Goal: Transaction & Acquisition: Purchase product/service

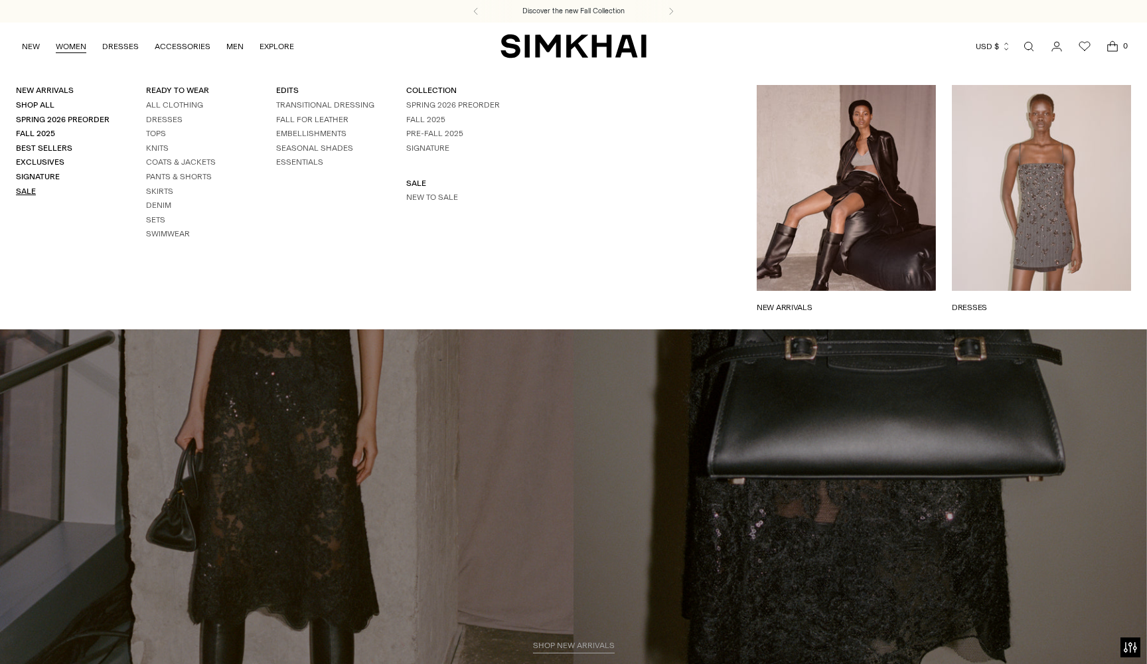
click at [19, 187] on link "Sale" at bounding box center [26, 190] width 20 height 9
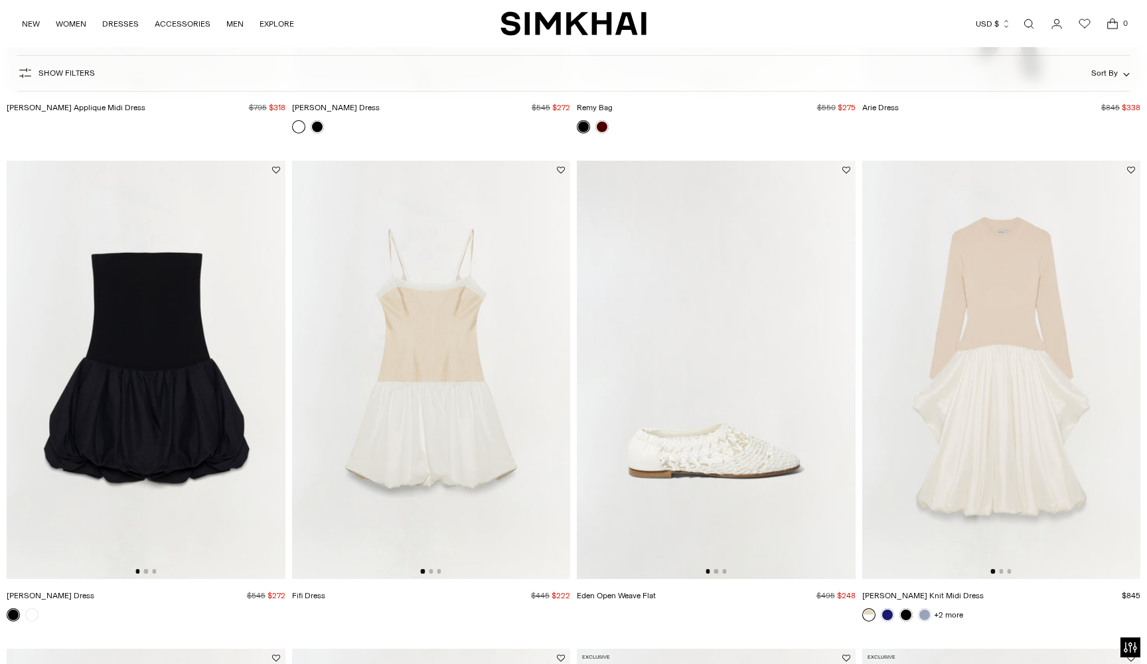
scroll to position [1025, 0]
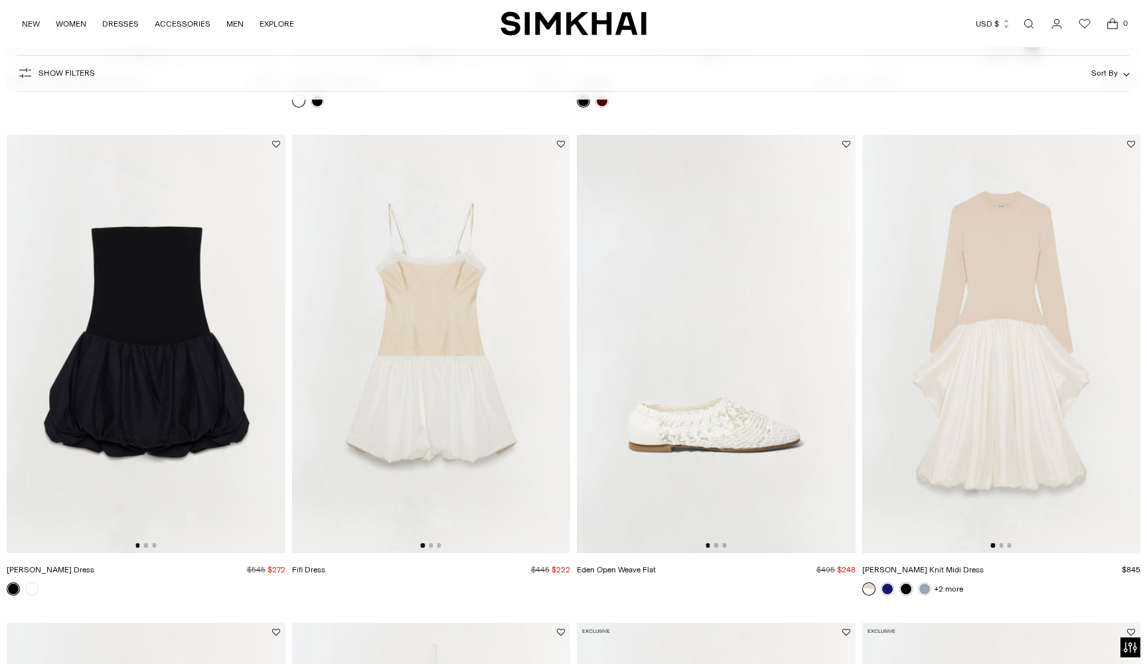
click at [147, 543] on img at bounding box center [146, 343] width 279 height 417
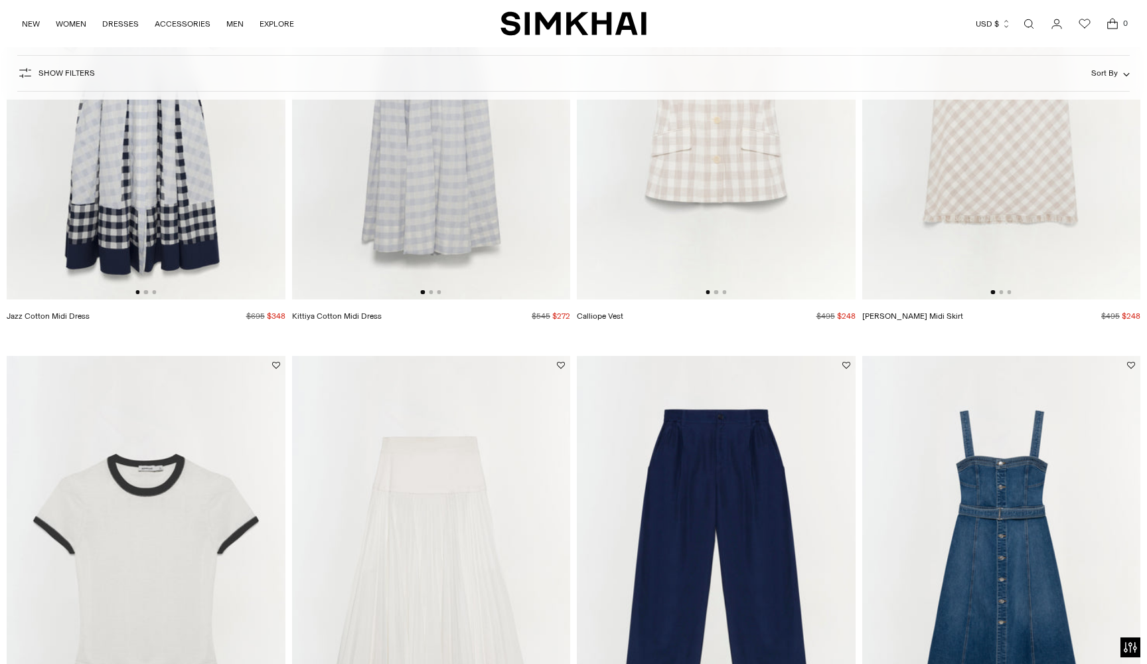
scroll to position [2534, 0]
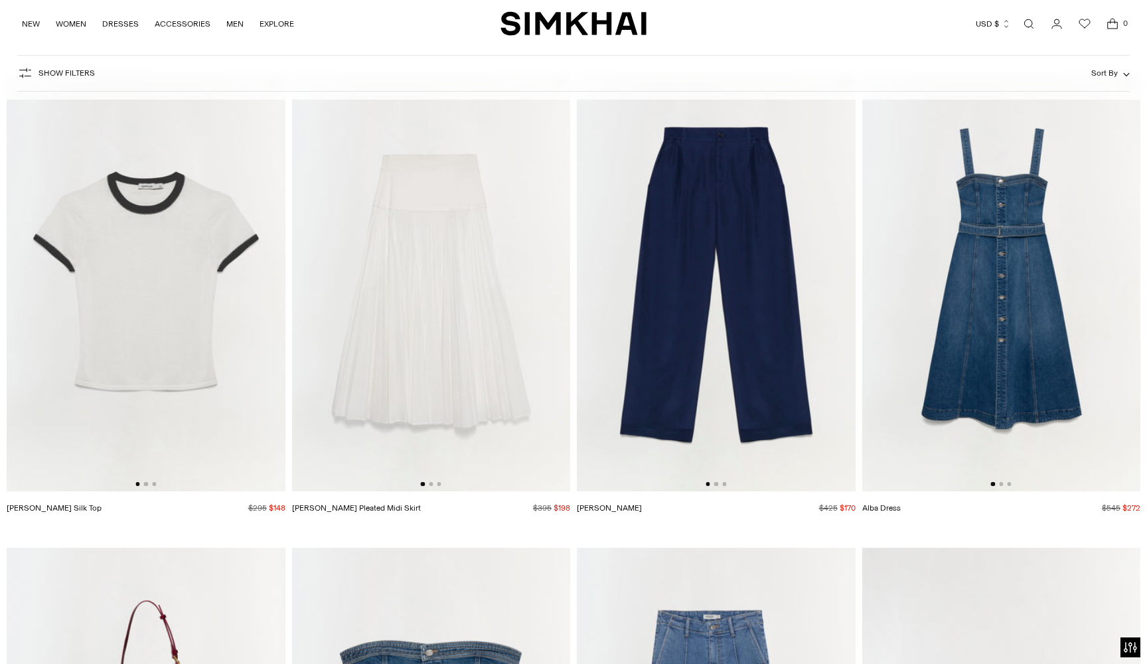
click at [386, 299] on img at bounding box center [431, 282] width 279 height 417
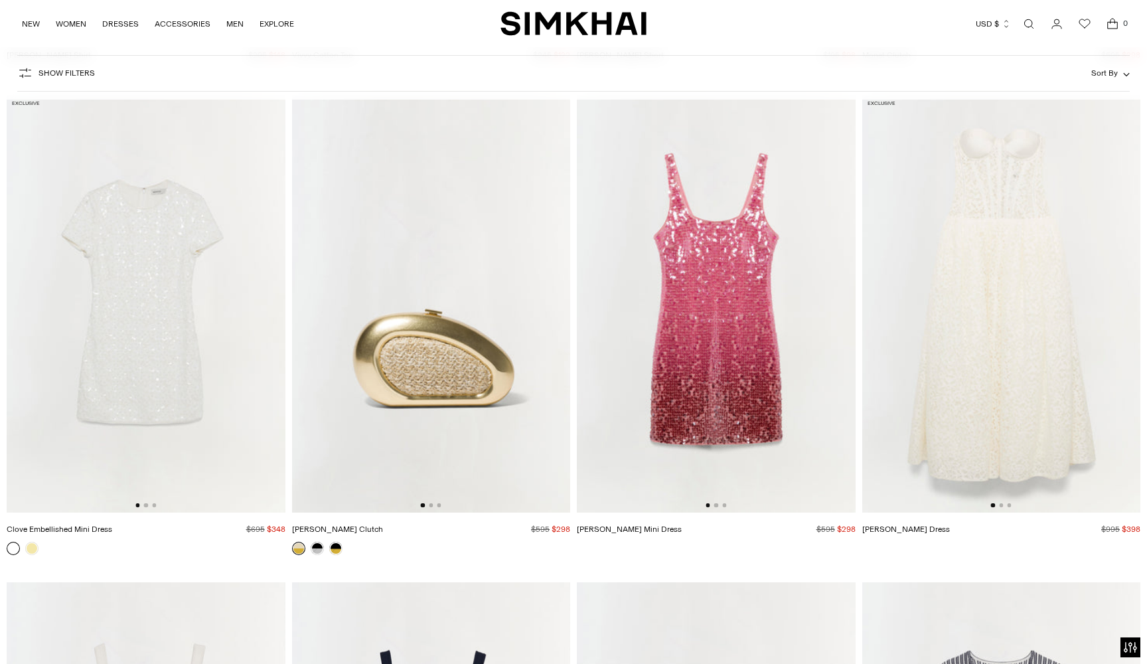
scroll to position [3951, 0]
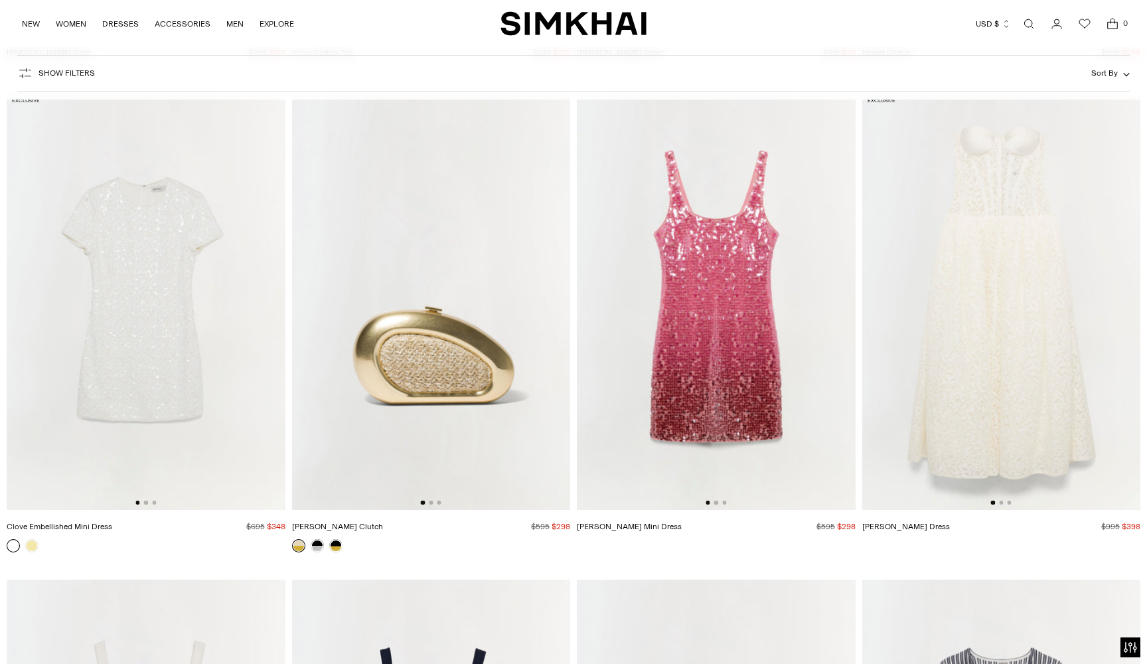
click at [176, 328] on img at bounding box center [146, 300] width 279 height 417
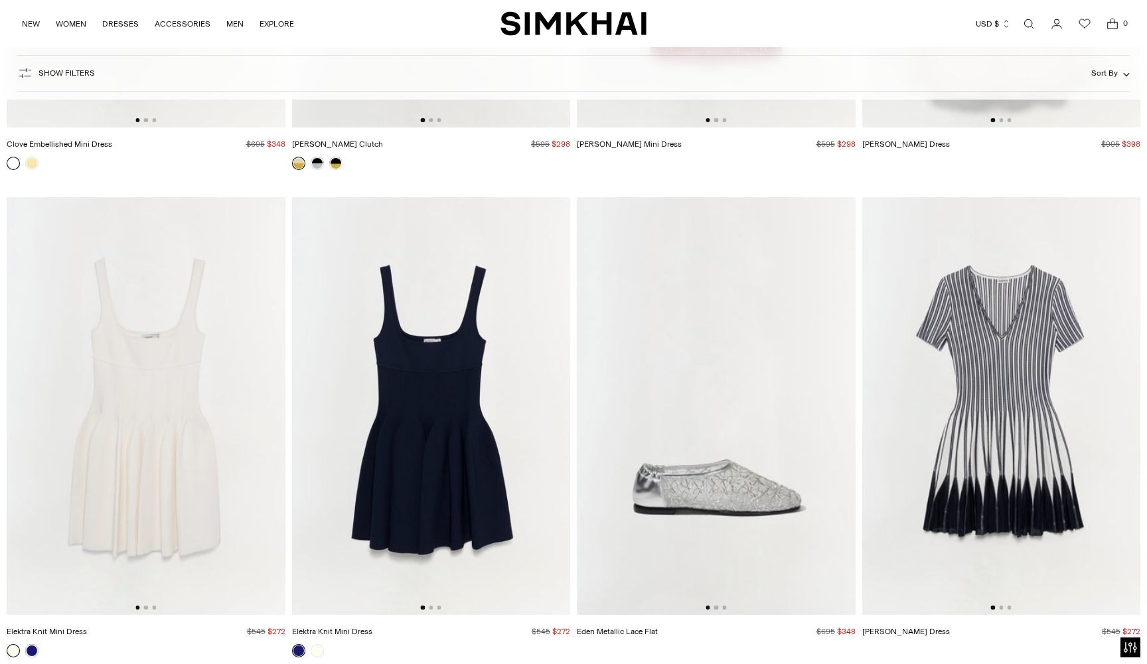
scroll to position [4396, 0]
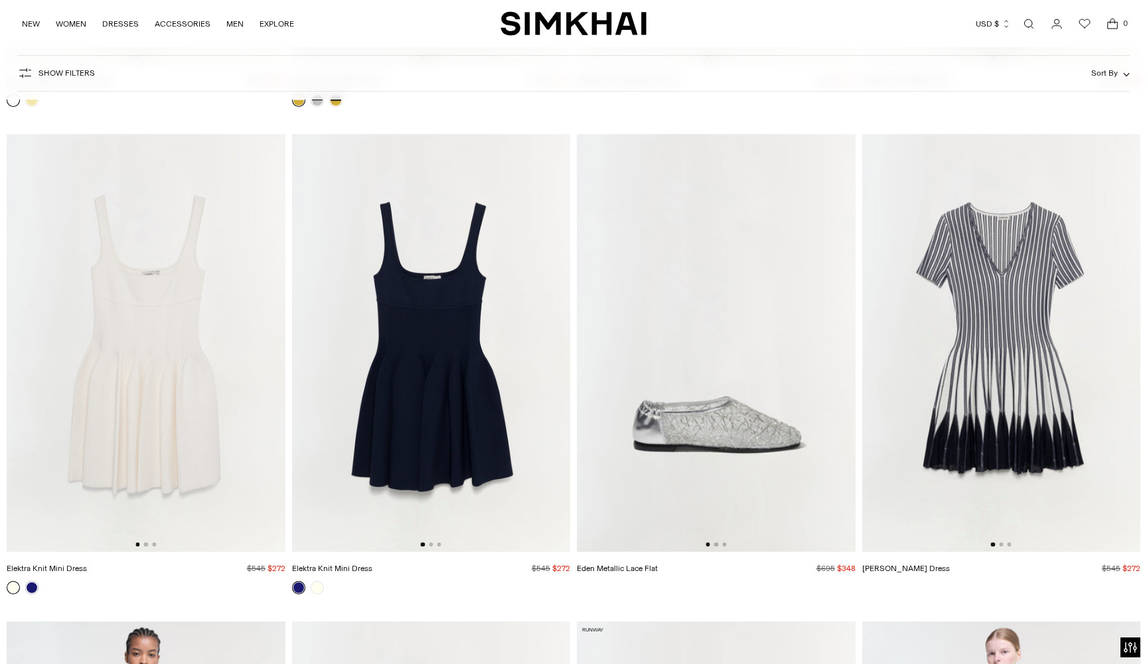
click at [466, 311] on img at bounding box center [431, 342] width 279 height 417
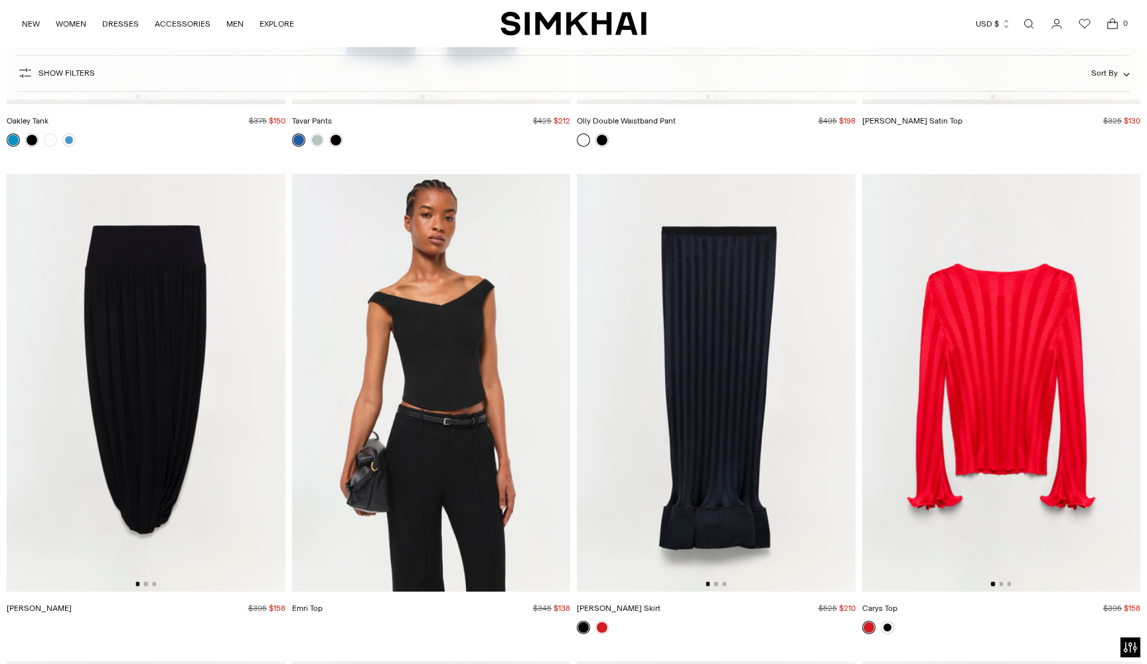
scroll to position [7264, 0]
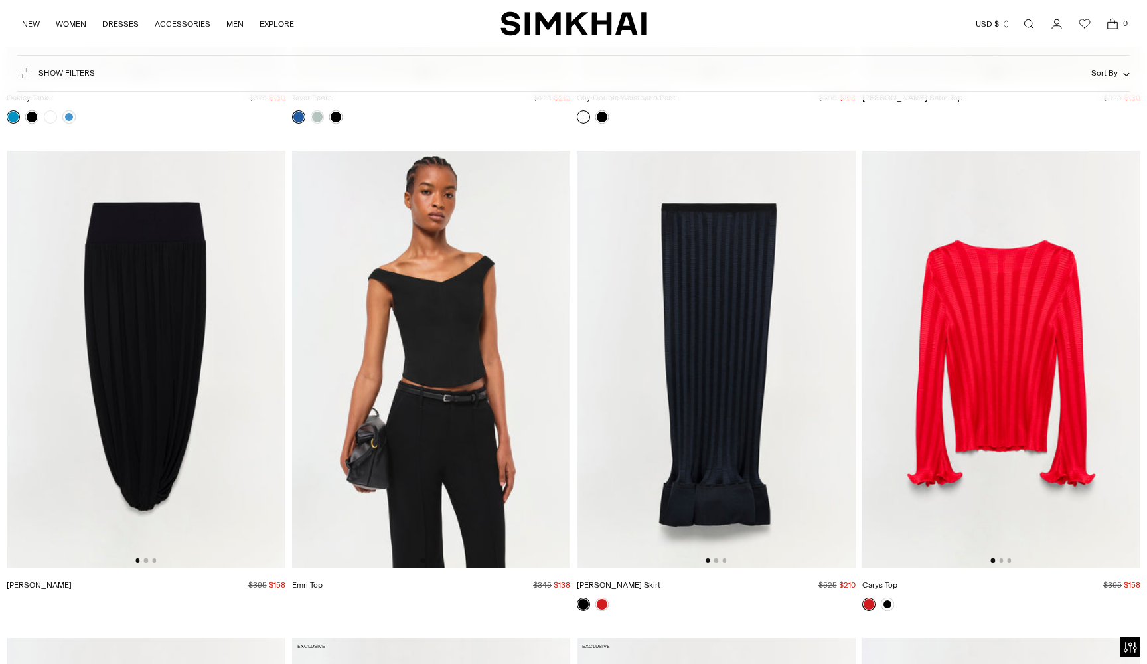
click at [155, 376] on img at bounding box center [146, 359] width 279 height 417
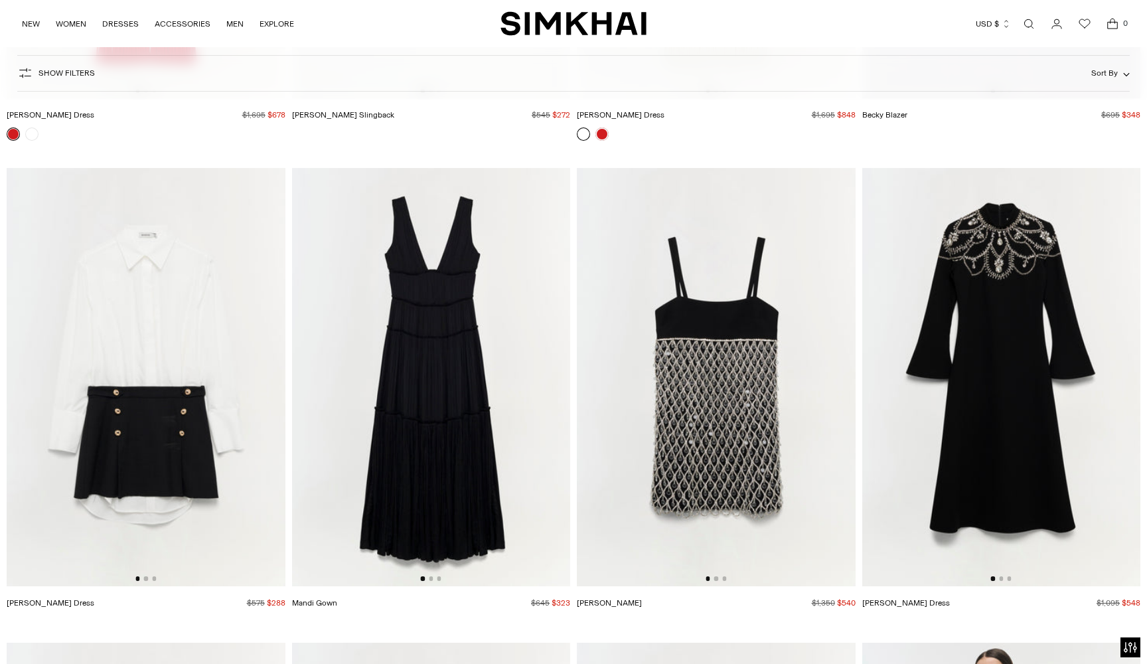
scroll to position [8725, 0]
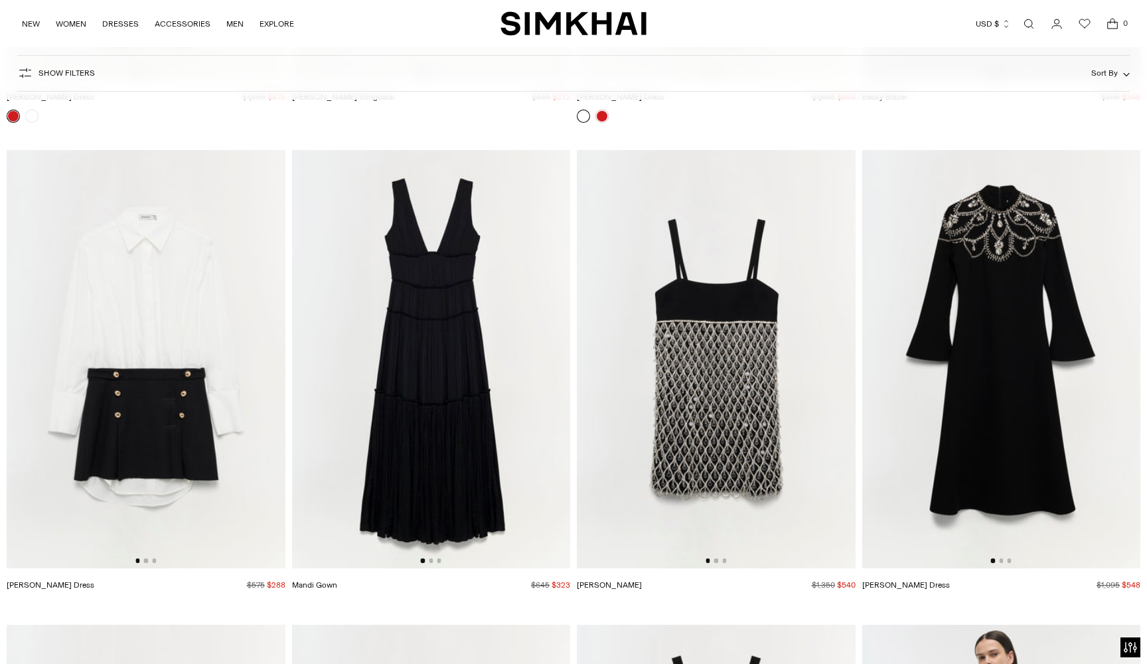
click at [176, 295] on img at bounding box center [146, 358] width 279 height 417
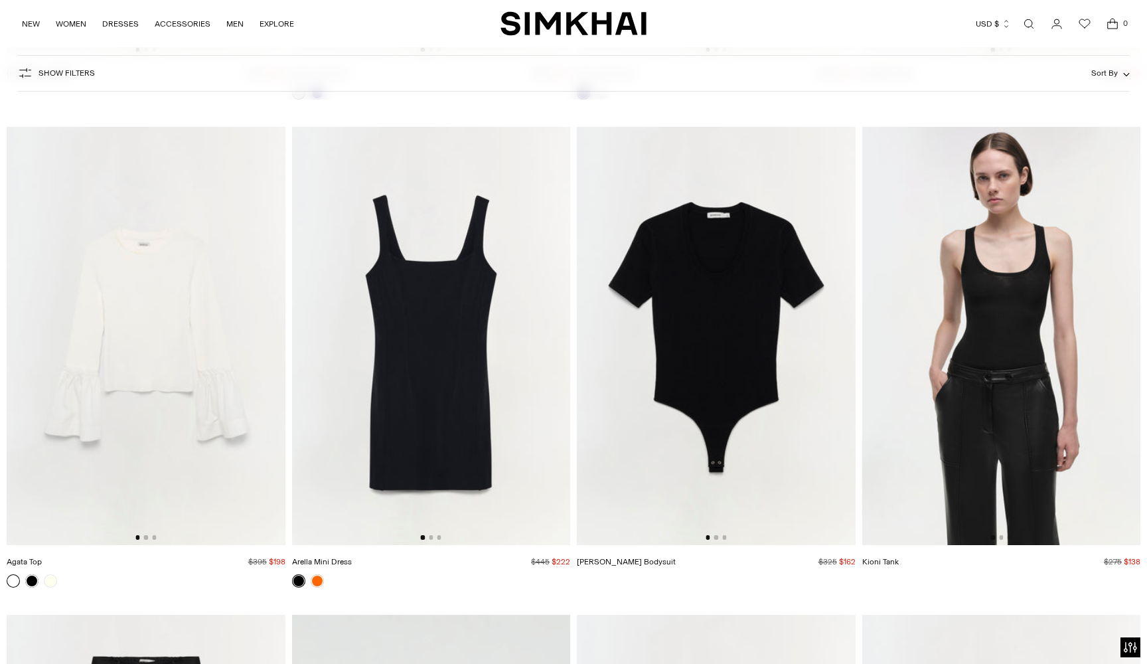
scroll to position [18427, 0]
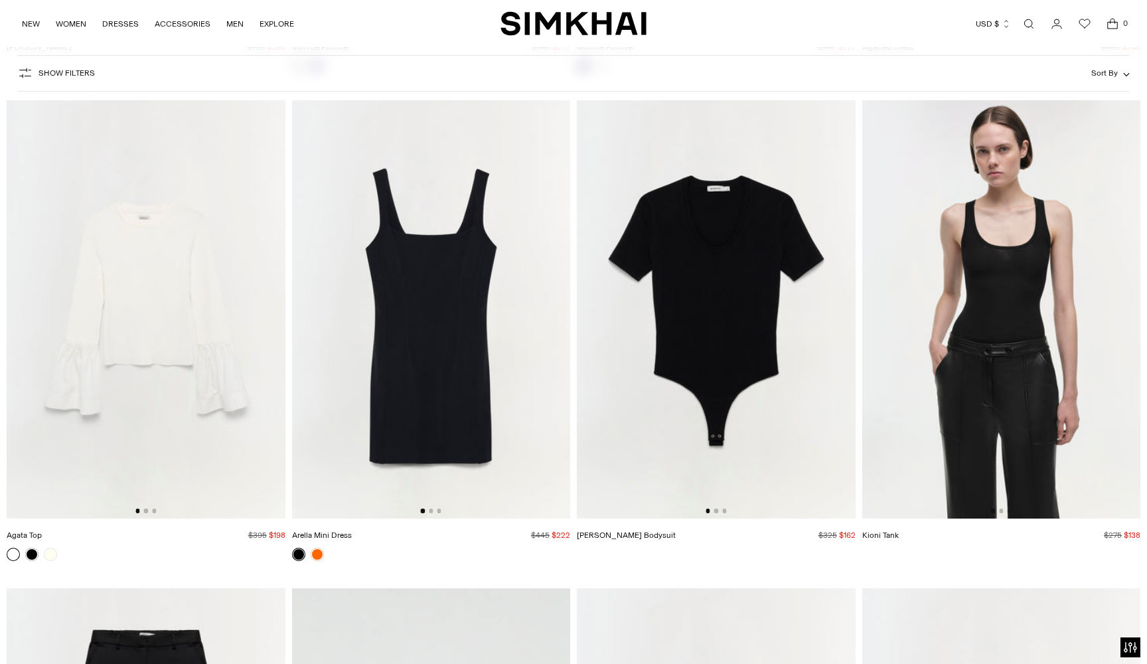
click at [386, 265] on img at bounding box center [431, 308] width 279 height 417
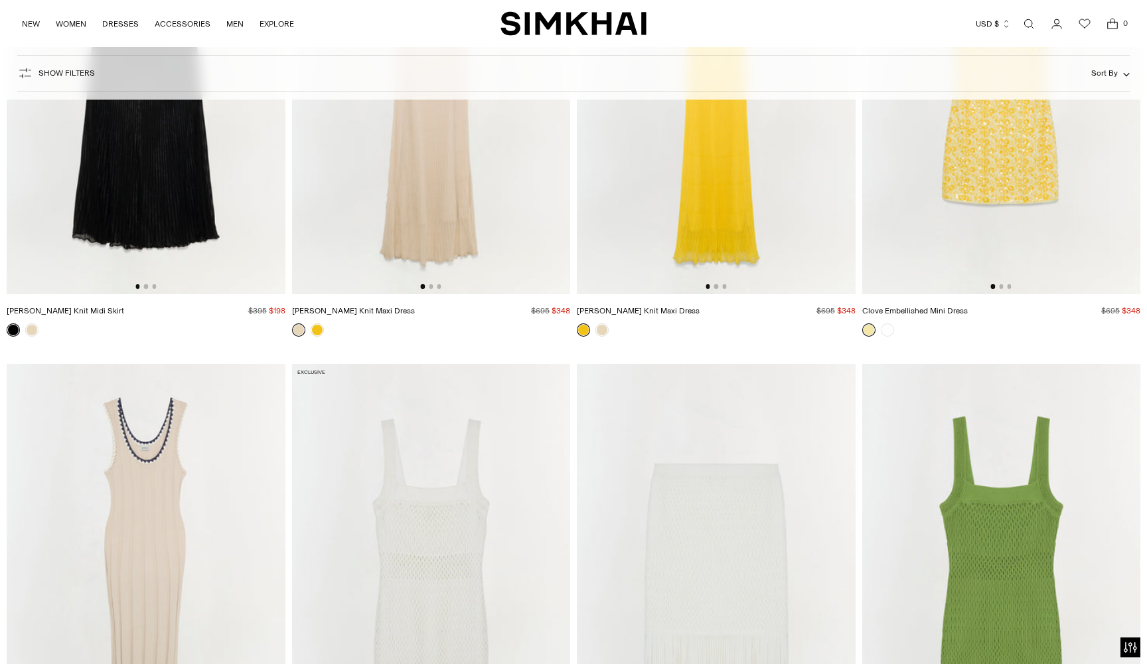
scroll to position [22712, 0]
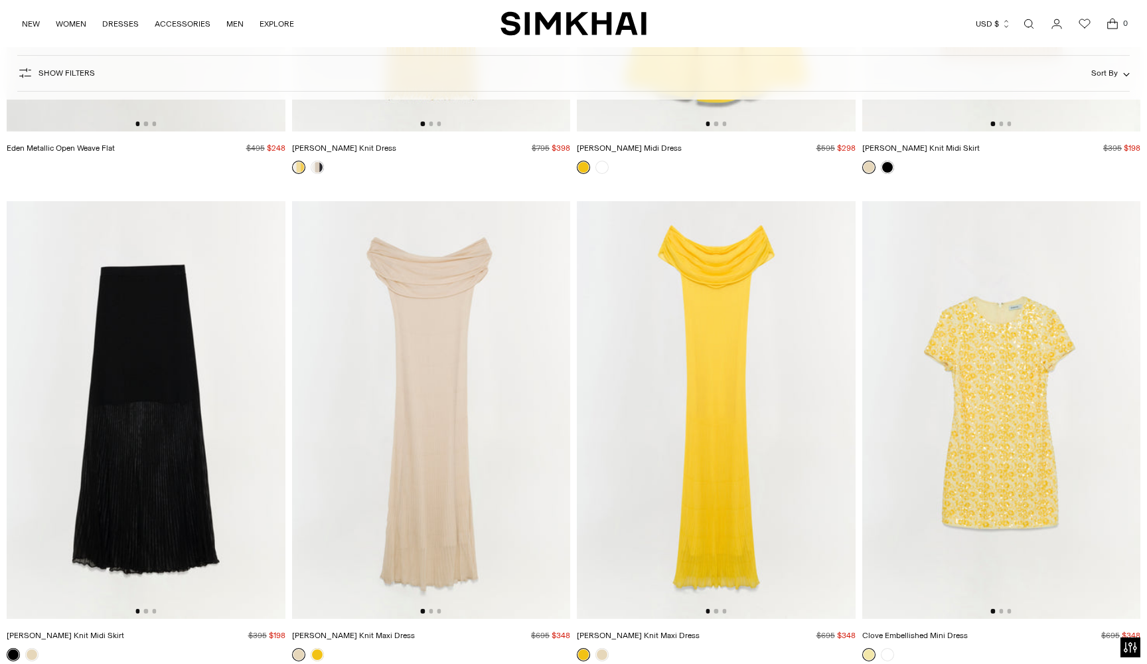
click at [107, 297] on img at bounding box center [146, 409] width 279 height 417
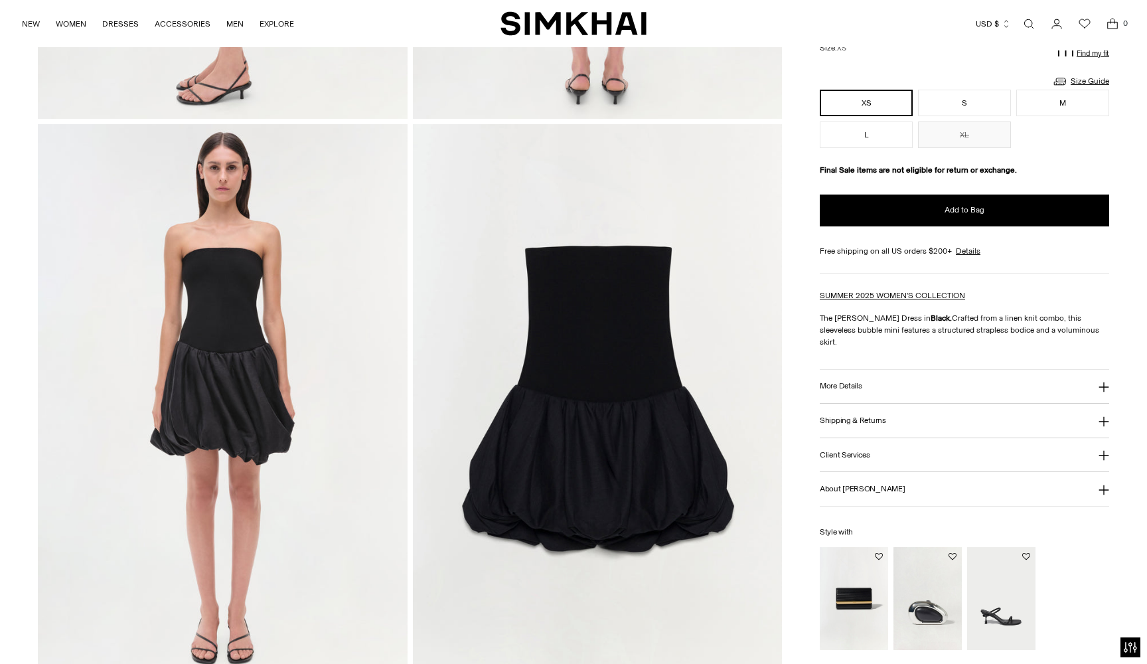
scroll to position [1091, 0]
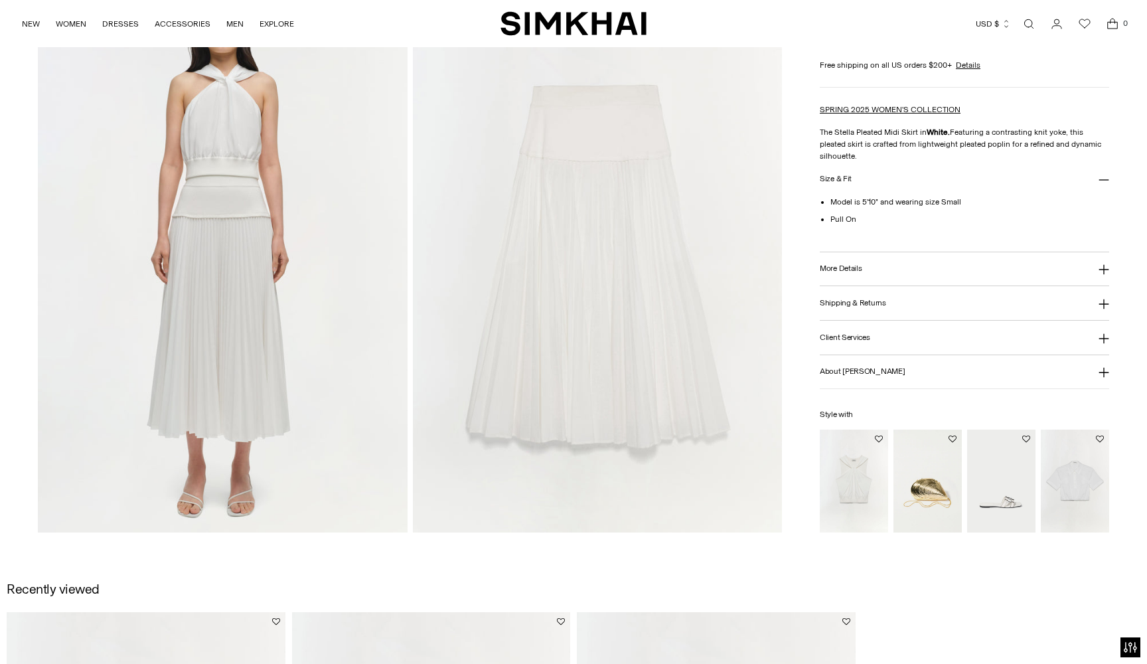
scroll to position [1156, 0]
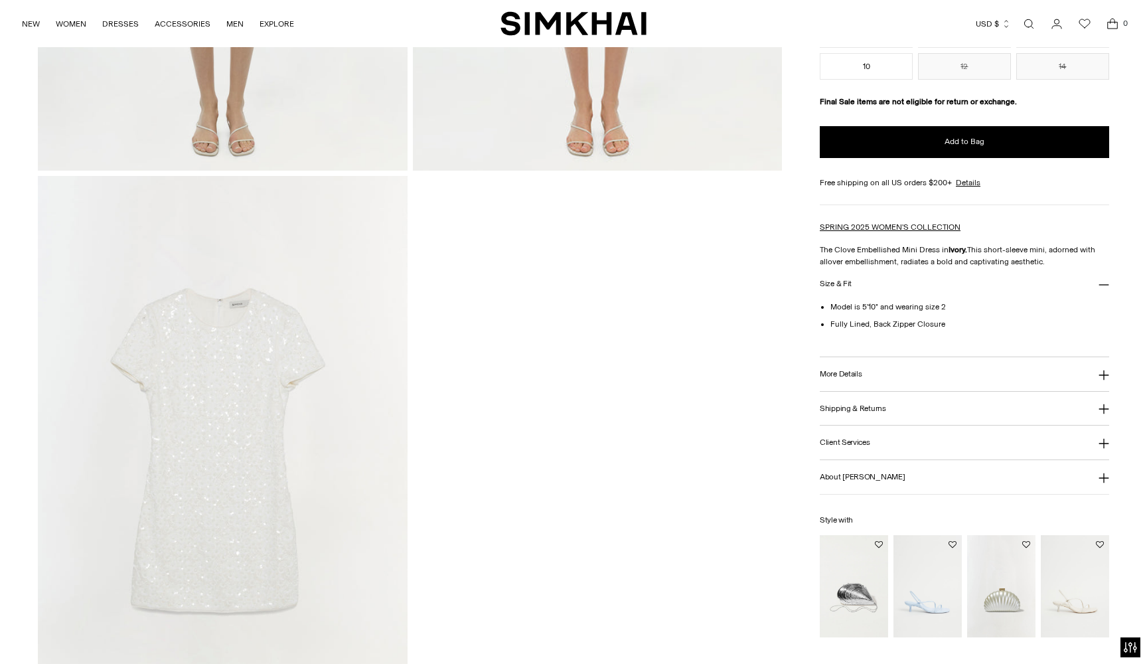
scroll to position [1610, 0]
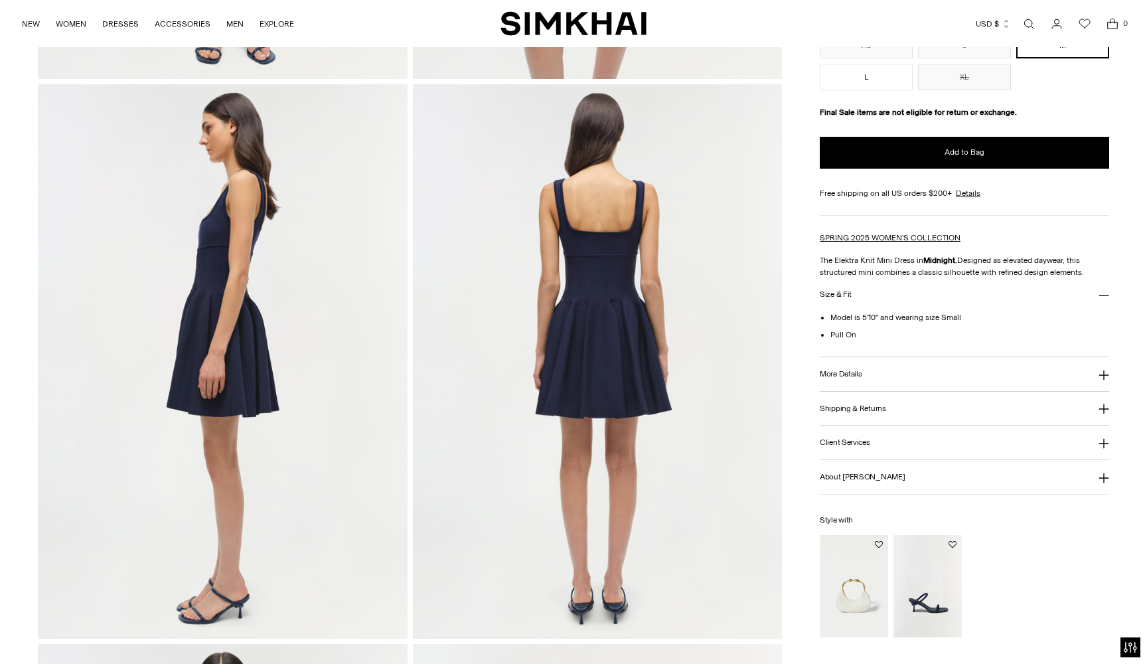
scroll to position [589, 0]
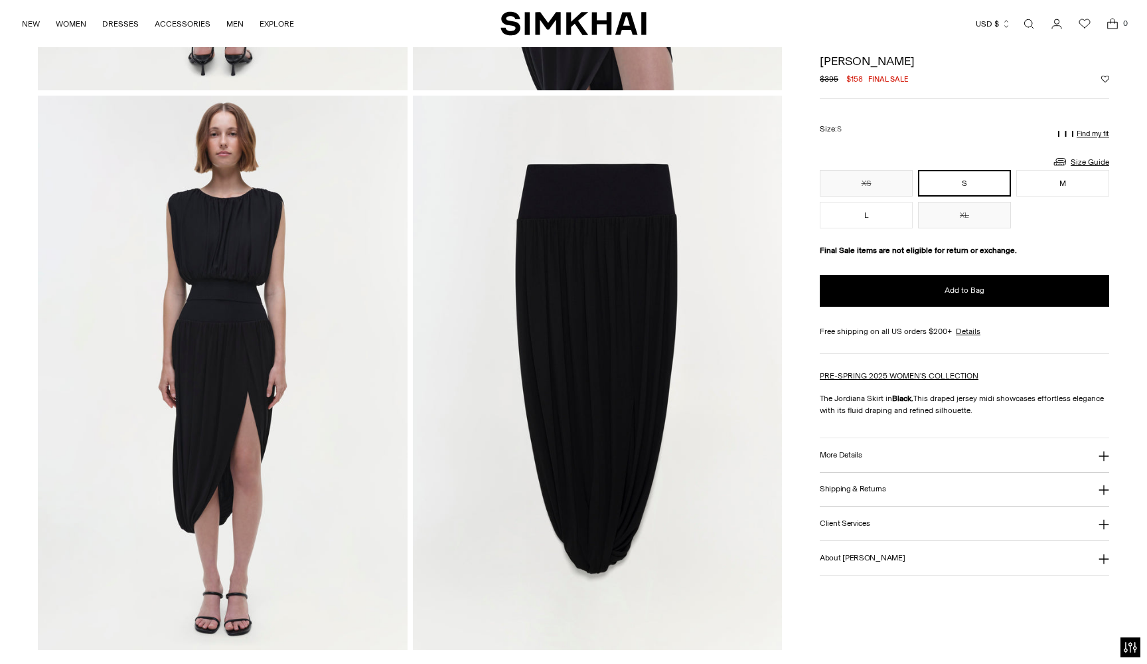
scroll to position [1121, 0]
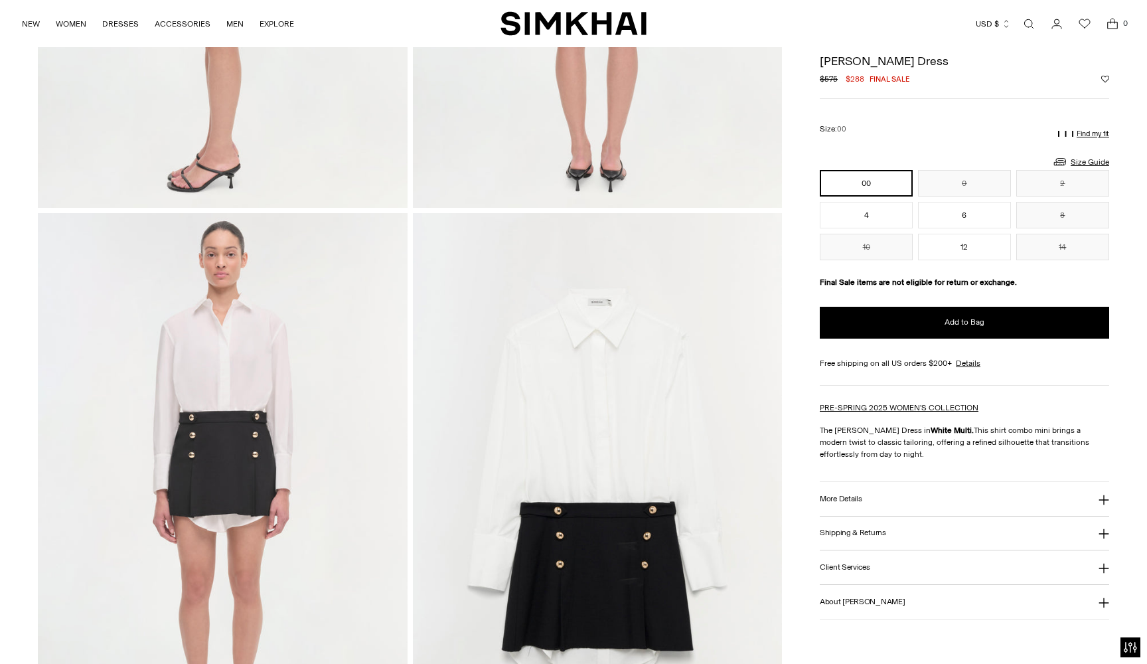
scroll to position [1169, 0]
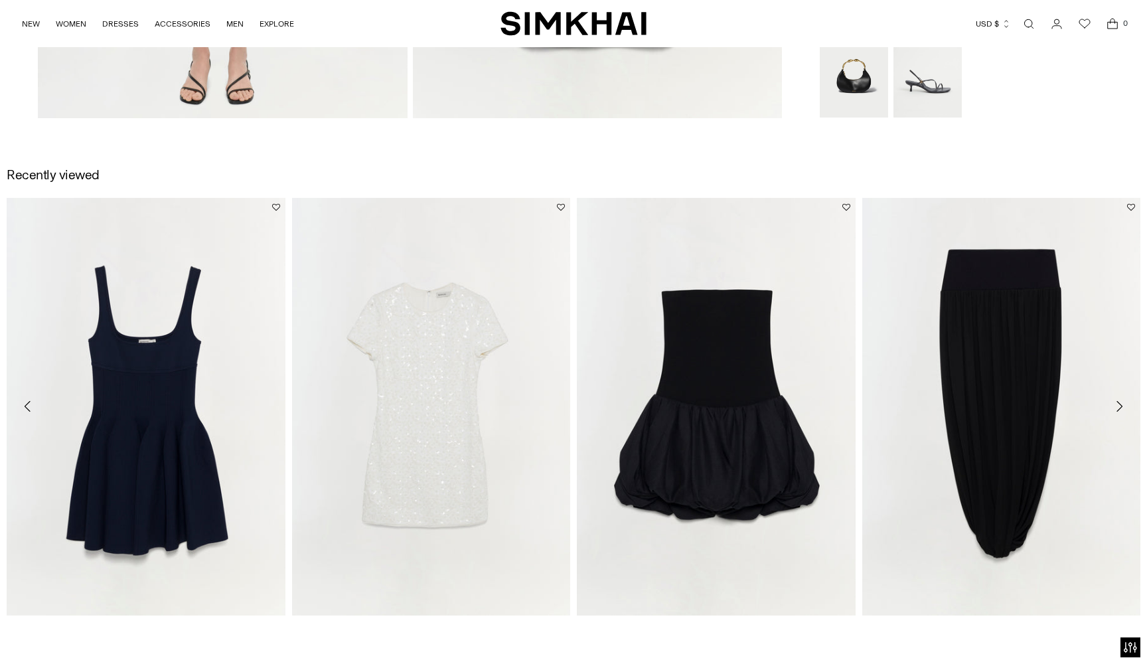
scroll to position [1666, 0]
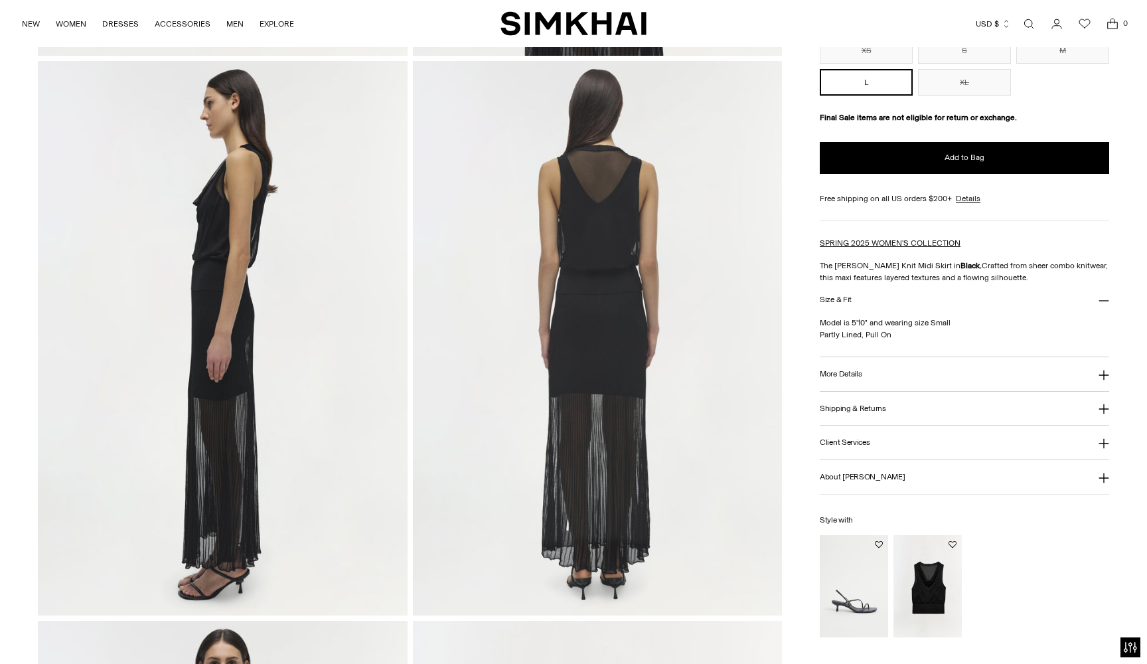
scroll to position [721, 0]
